Goal: Task Accomplishment & Management: Manage account settings

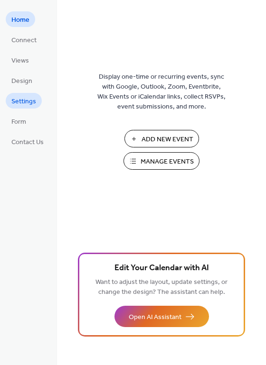
click at [30, 100] on span "Settings" at bounding box center [23, 102] width 25 height 10
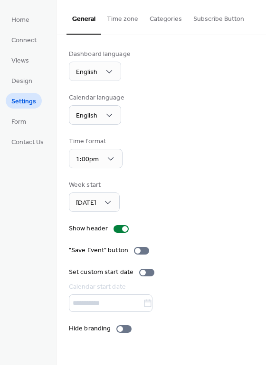
click at [206, 21] on button "Subscribe Button" at bounding box center [218, 17] width 62 height 34
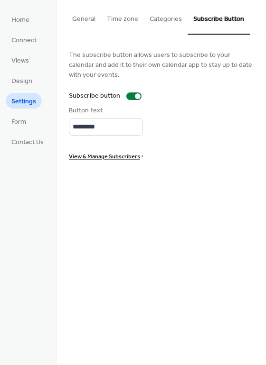
click at [96, 156] on span "View & Manage Subscribers" at bounding box center [104, 157] width 71 height 10
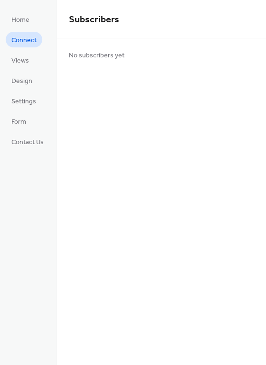
click at [37, 42] on link "Connect" at bounding box center [24, 40] width 37 height 16
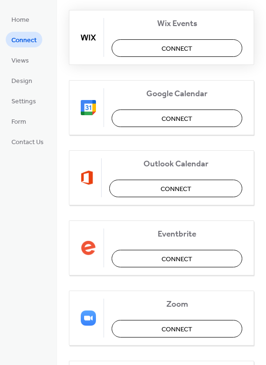
scroll to position [152, 0]
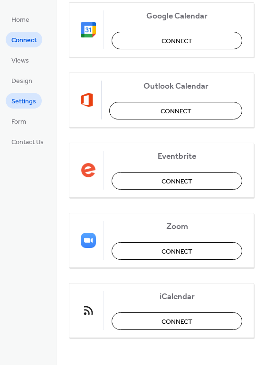
click at [27, 100] on span "Settings" at bounding box center [23, 102] width 25 height 10
